Goal: Task Accomplishment & Management: Use online tool/utility

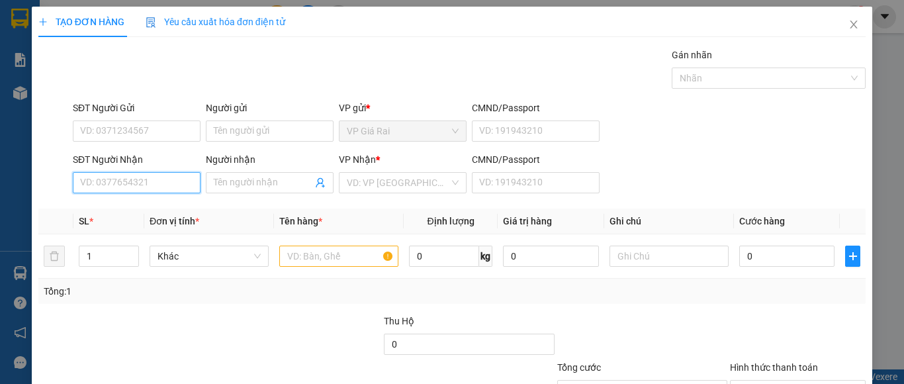
click at [164, 180] on input "SĐT Người Nhận" at bounding box center [137, 182] width 128 height 21
type input "0"
type input "0706684612"
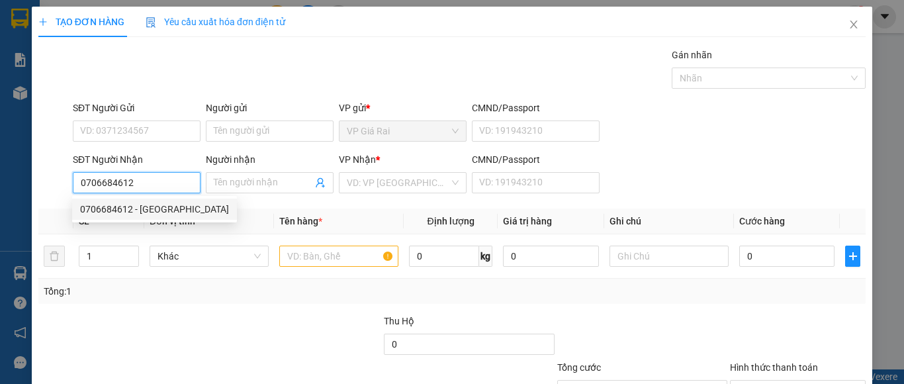
click at [173, 216] on div "0706684612 - [GEOGRAPHIC_DATA]" at bounding box center [154, 209] width 149 height 15
type input "[PERSON_NAME]"
type input "20.000"
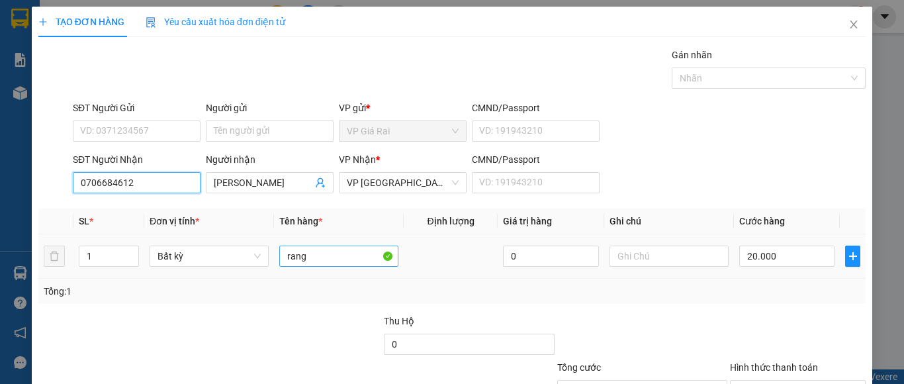
type input "0706684612"
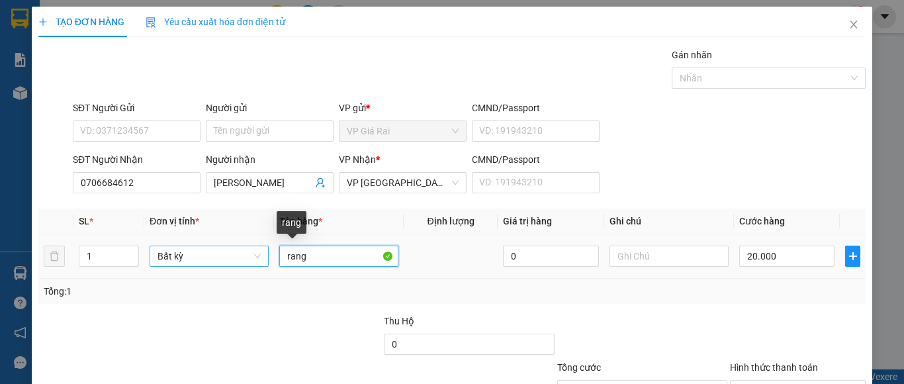
drag, startPoint x: 298, startPoint y: 261, endPoint x: 265, endPoint y: 261, distance: 32.4
click at [265, 261] on tr "1 Bất kỳ rang 0 20.000" at bounding box center [452, 256] width 828 height 44
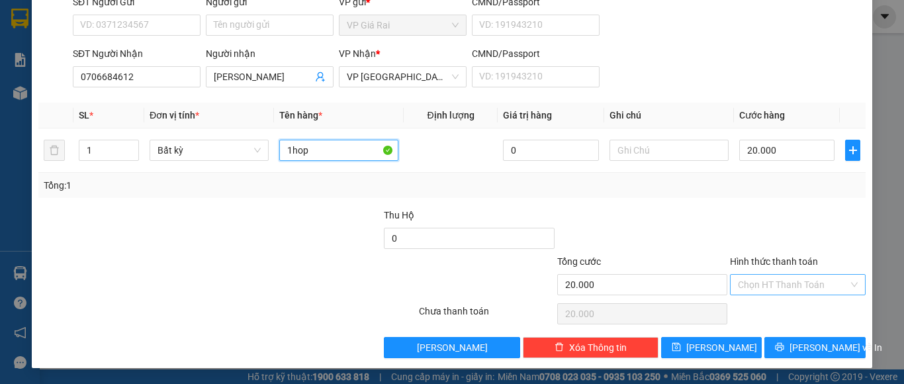
type input "1hop"
click at [774, 279] on input "Hình thức thanh toán" at bounding box center [793, 285] width 111 height 20
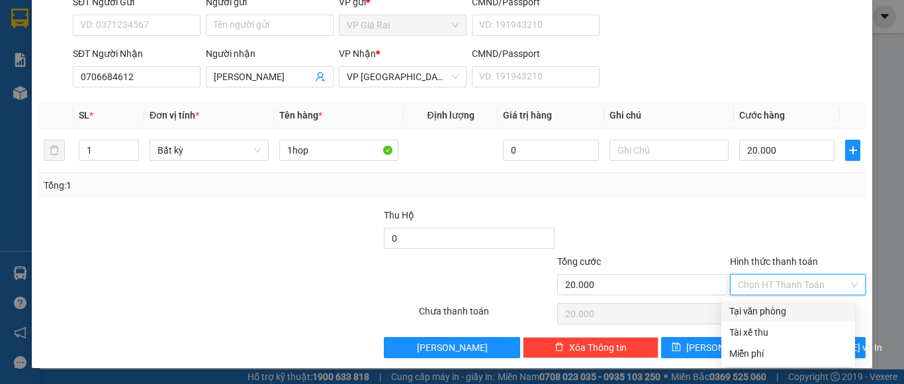
click at [775, 309] on div "Tại văn phòng" at bounding box center [789, 311] width 118 height 15
type input "0"
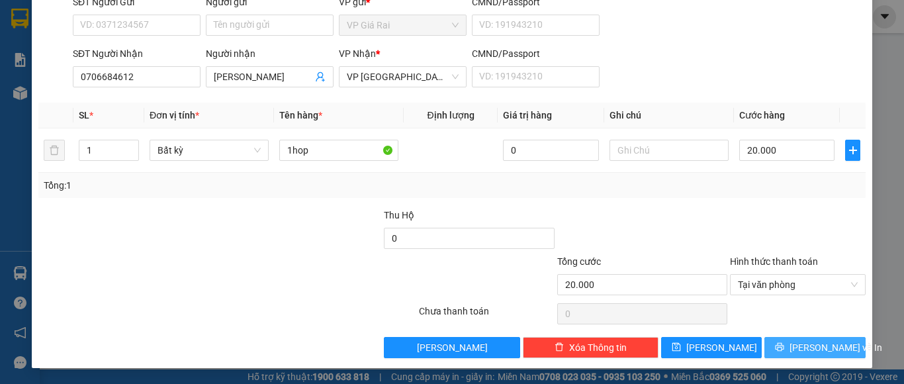
click at [797, 342] on span "[PERSON_NAME] và In" at bounding box center [836, 347] width 93 height 15
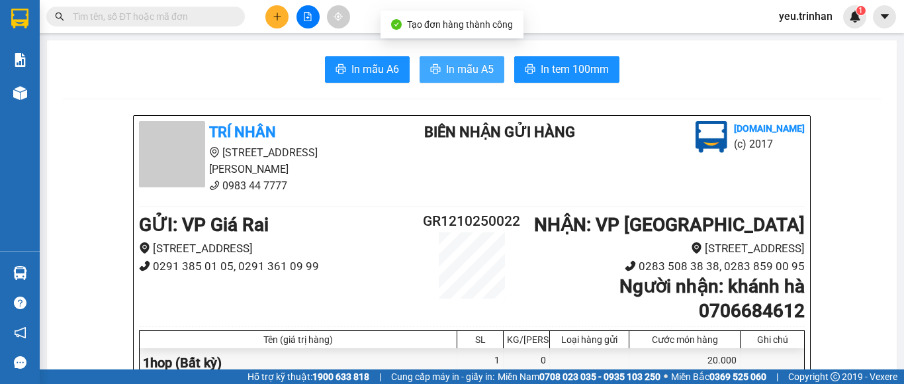
click at [460, 56] on button "In mẫu A5" at bounding box center [462, 69] width 85 height 26
